Goal: Transaction & Acquisition: Register for event/course

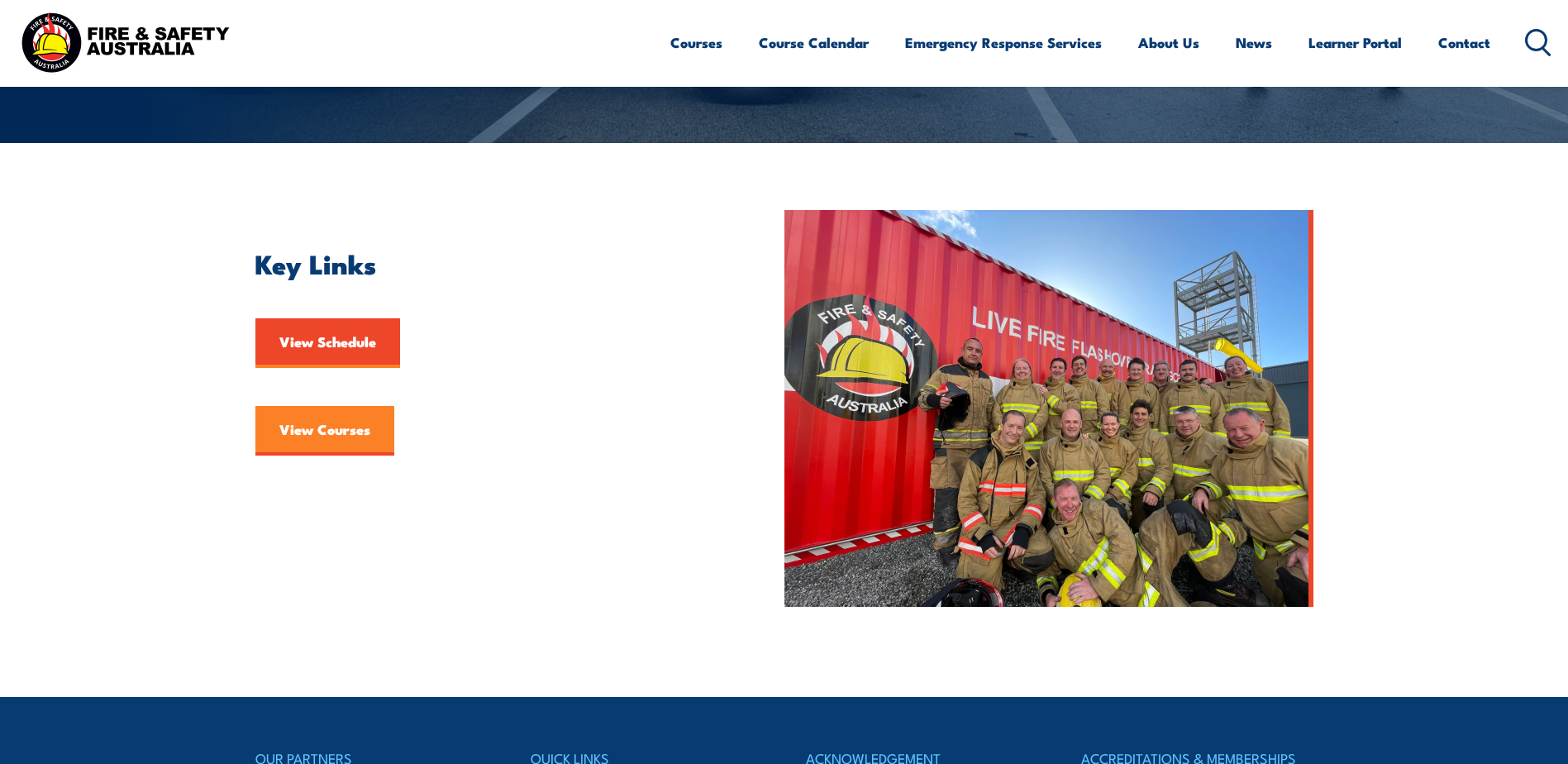
click at [351, 436] on link "View Courses" at bounding box center [324, 430] width 139 height 50
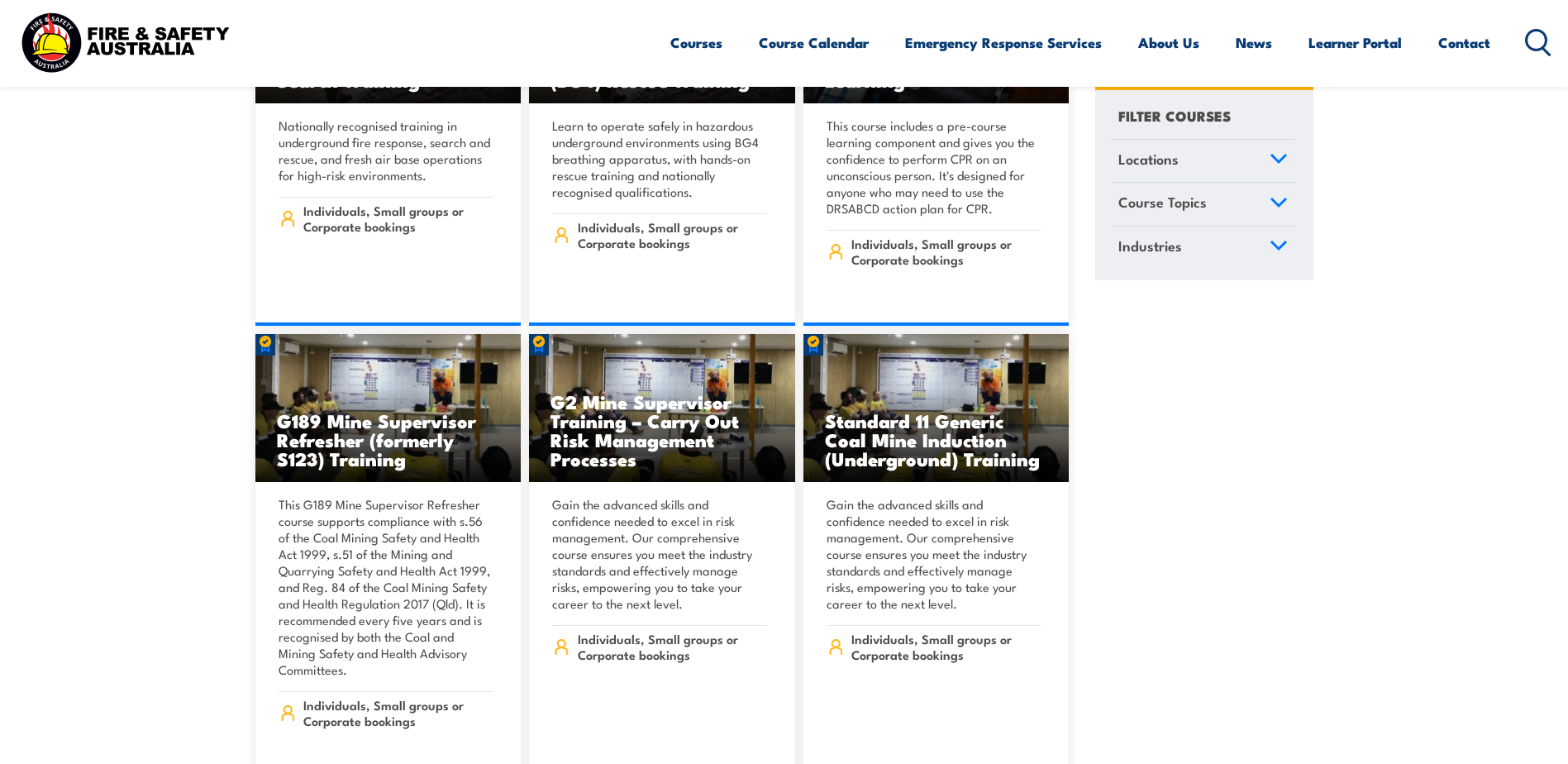
scroll to position [662, 0]
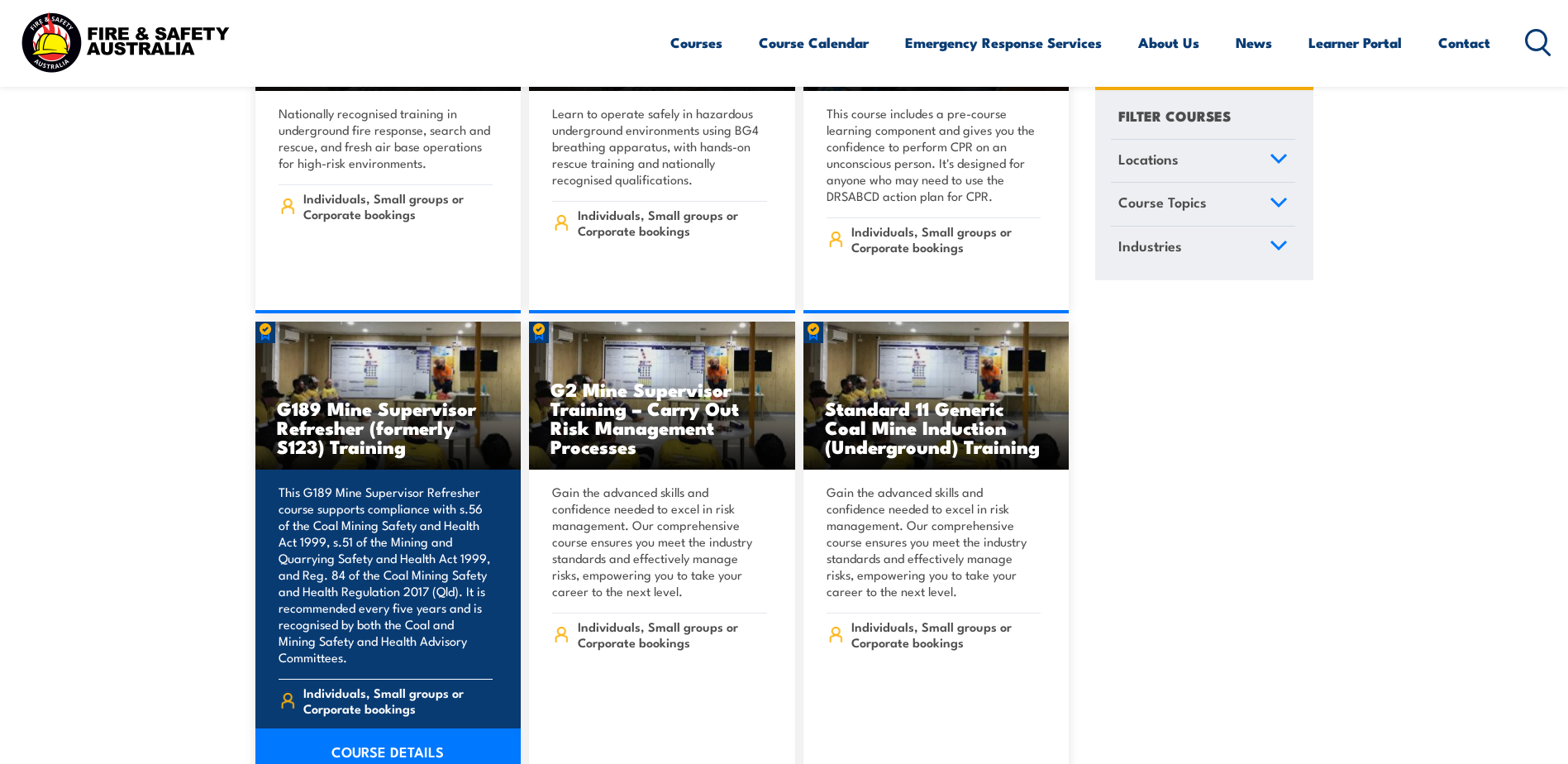
click at [382, 736] on link "COURSE DETAILS" at bounding box center [388, 751] width 266 height 46
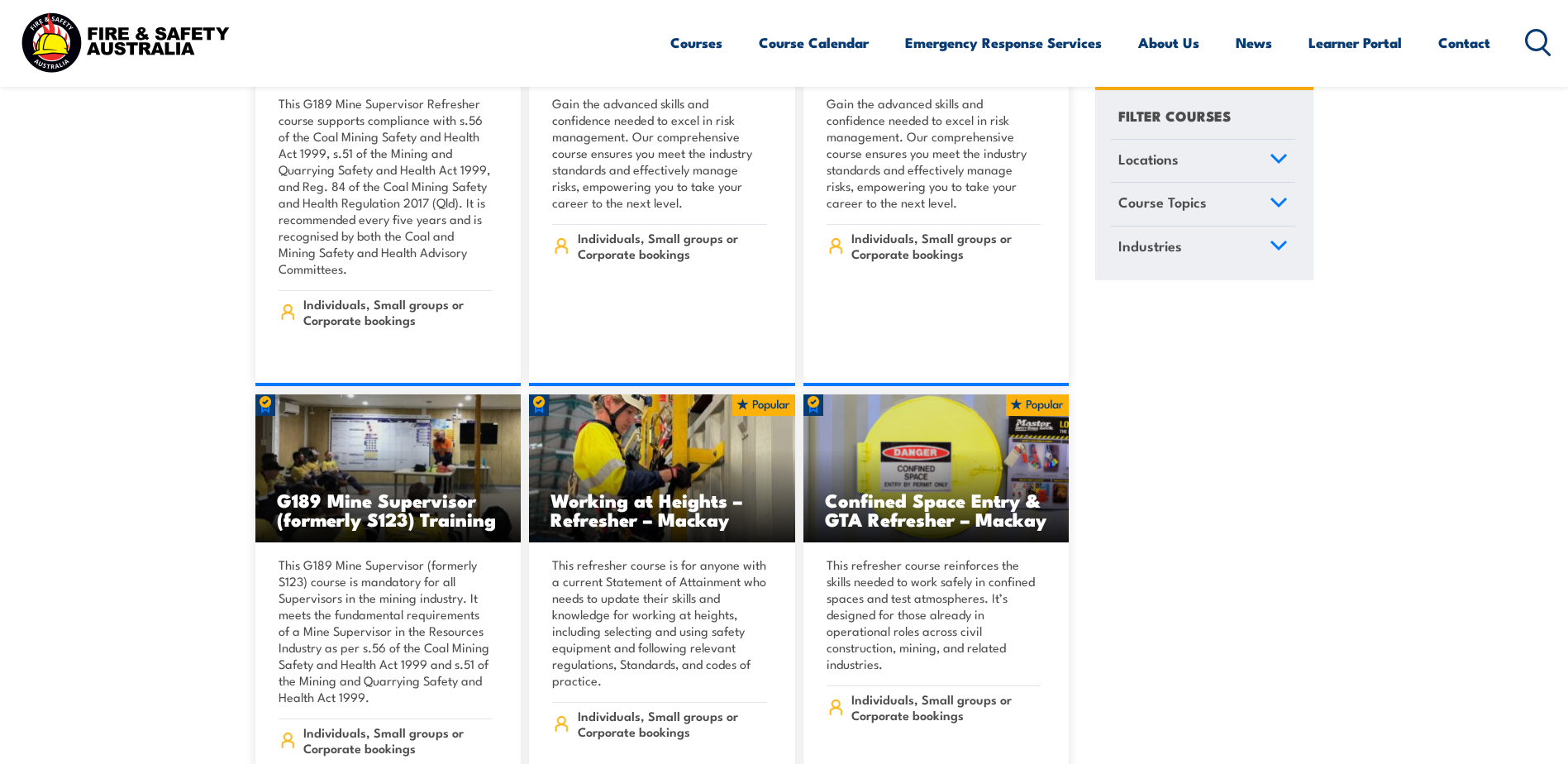
scroll to position [1075, 0]
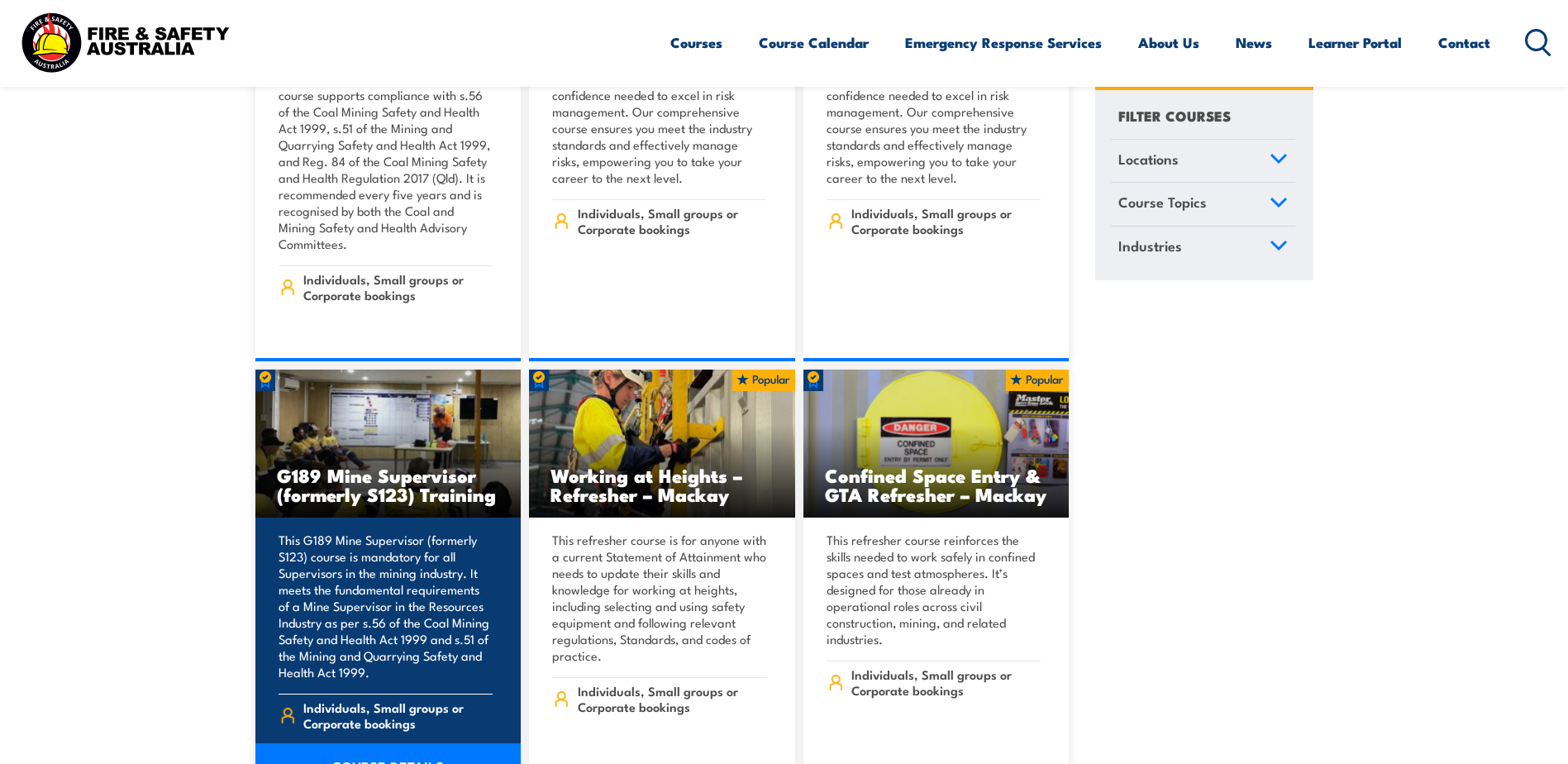
click at [402, 430] on img at bounding box center [388, 444] width 266 height 149
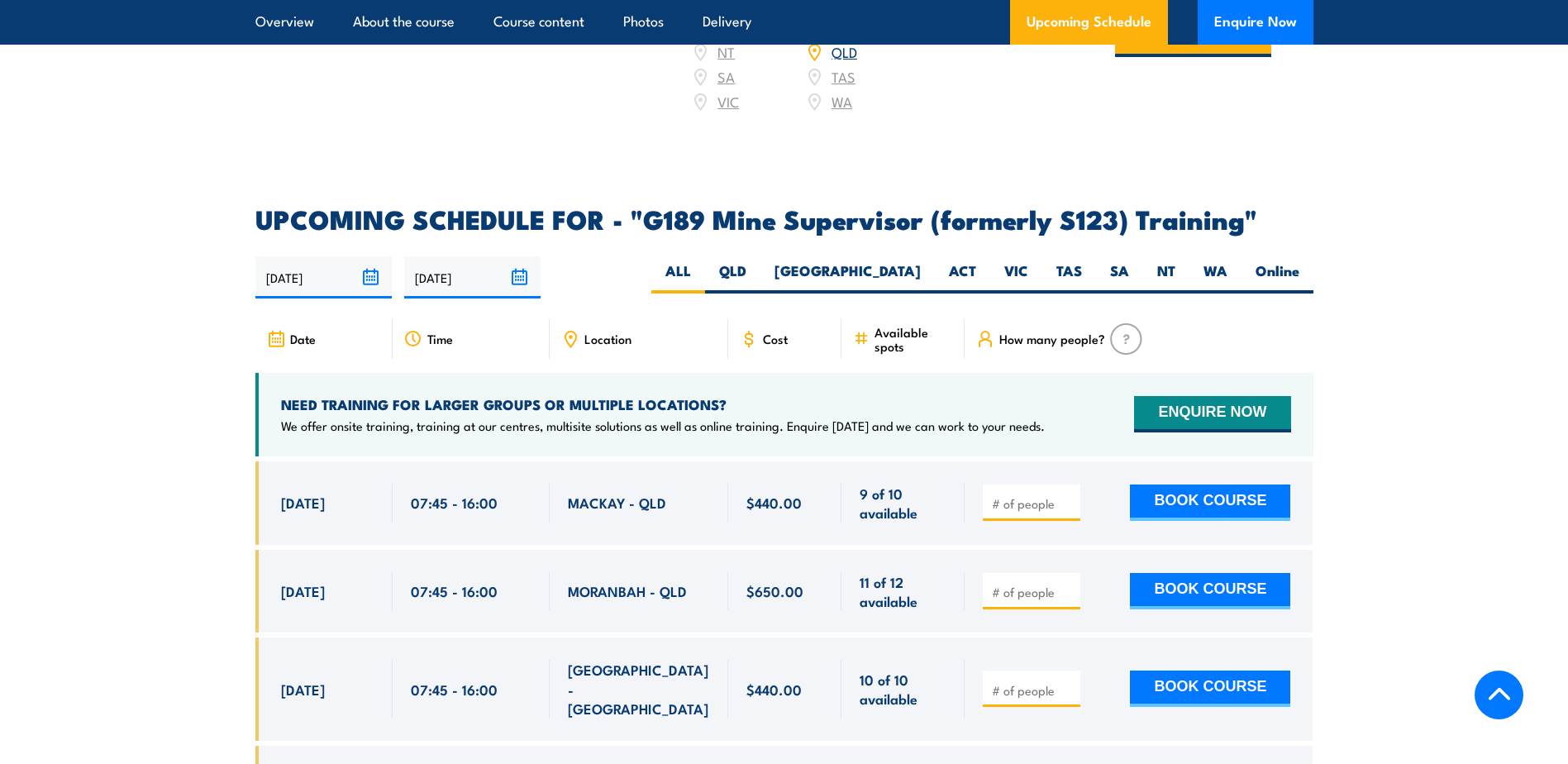
scroll to position [2895, 0]
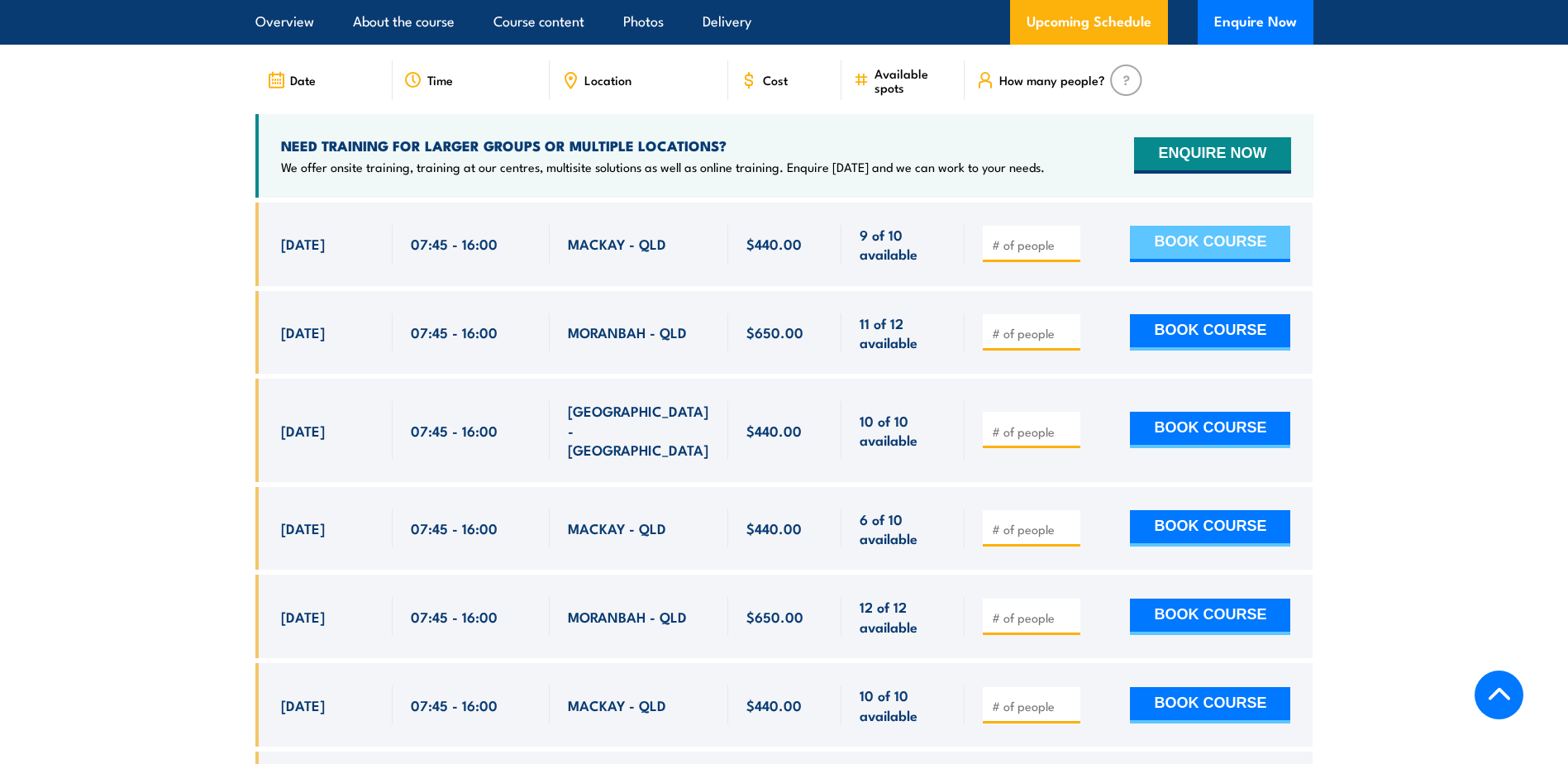
click at [1176, 226] on button "BOOK COURSE" at bounding box center [1211, 243] width 161 height 36
type input "1"
click at [1068, 237] on input "1" at bounding box center [1033, 245] width 83 height 17
click at [1153, 226] on button "BOOK COURSE" at bounding box center [1211, 243] width 161 height 36
